Goal: Go to known website: Access a specific website the user already knows

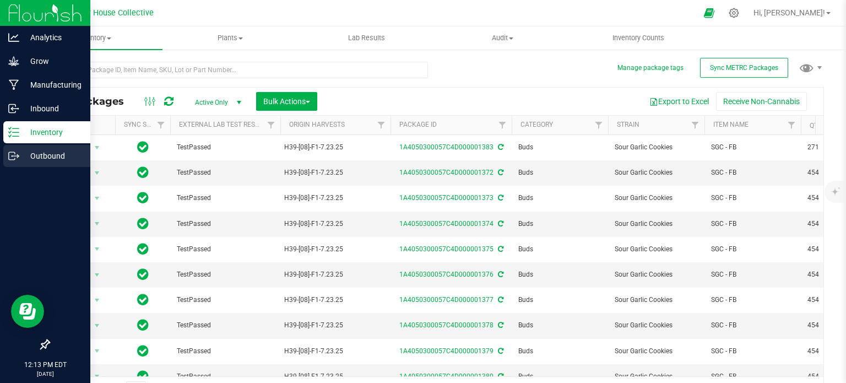
click at [17, 157] on icon at bounding box center [18, 157] width 2 height 2
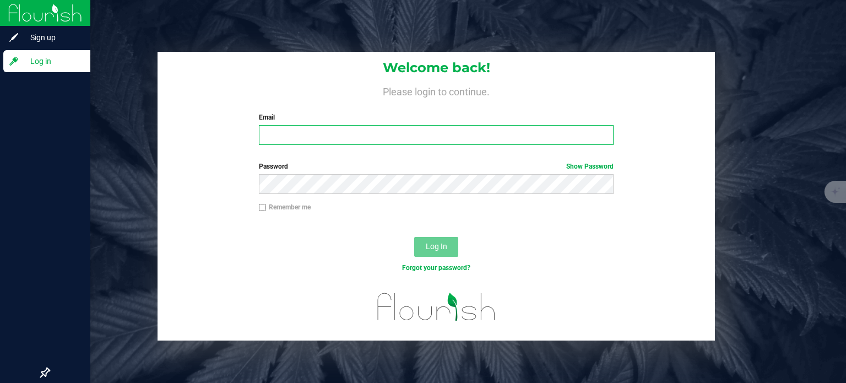
click at [322, 129] on input "Email" at bounding box center [436, 135] width 355 height 20
type input "[EMAIL_ADDRESS][DOMAIN_NAME]"
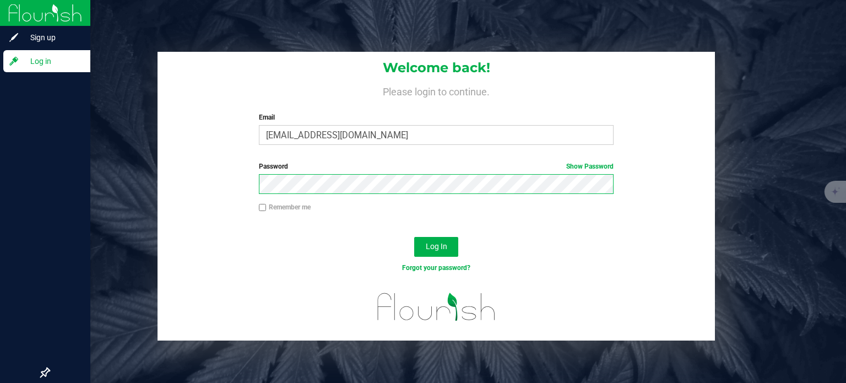
click at [414, 237] on button "Log In" at bounding box center [436, 247] width 44 height 20
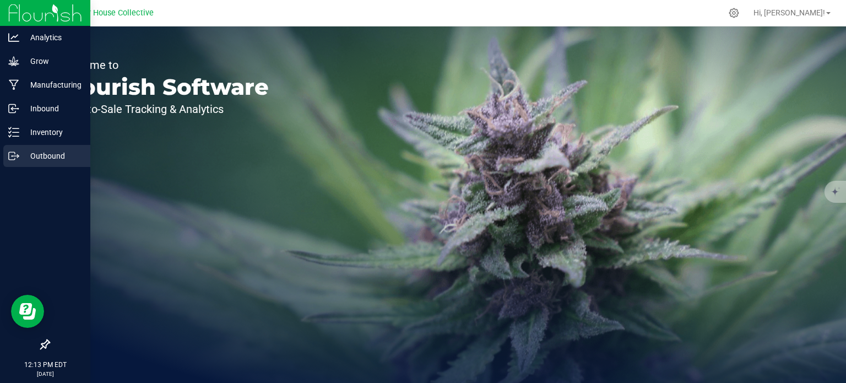
click at [52, 157] on p "Outbound" at bounding box center [52, 155] width 66 height 13
